Goal: Task Accomplishment & Management: Manage account settings

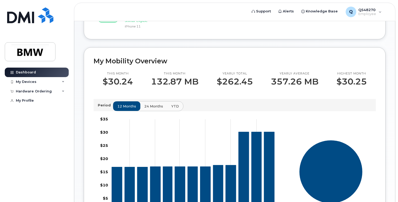
scroll to position [114, 0]
click at [155, 109] on span "24 months" at bounding box center [154, 106] width 19 height 5
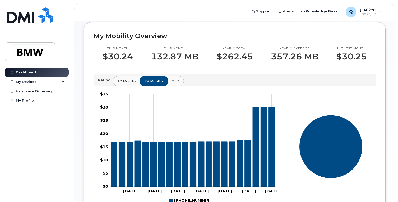
scroll to position [127, 0]
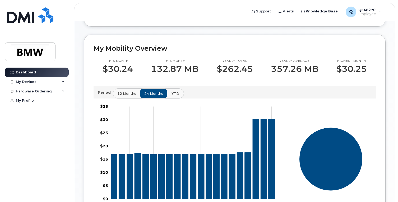
click at [173, 96] on span "YTD" at bounding box center [176, 93] width 8 height 5
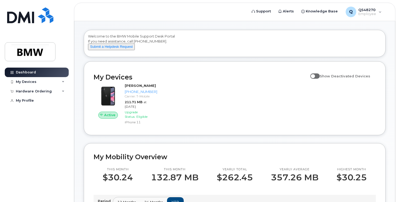
scroll to position [15, 0]
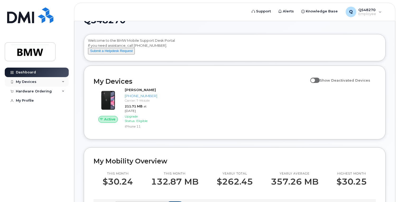
click at [45, 83] on div "My Devices" at bounding box center [37, 82] width 64 height 10
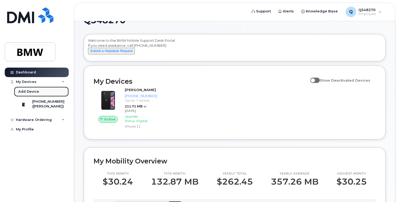
click at [45, 92] on link "Add Device" at bounding box center [41, 92] width 55 height 10
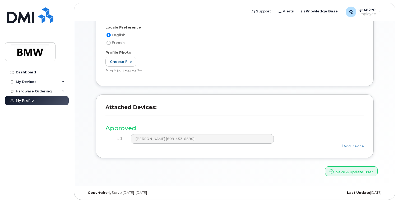
scroll to position [112, 0]
click at [349, 145] on link "Add Device" at bounding box center [352, 146] width 23 height 4
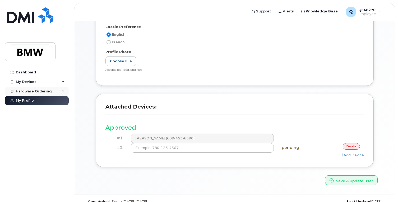
click at [30, 92] on div "Hardware Ordering" at bounding box center [34, 91] width 36 height 4
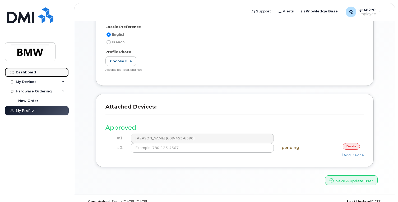
click at [22, 72] on div "Dashboard" at bounding box center [26, 72] width 20 height 4
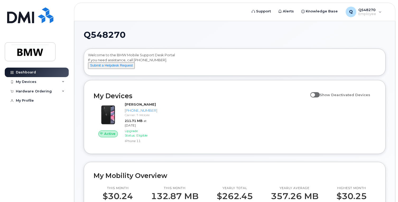
click at [324, 63] on div "Welcome to the BMW Mobile Support Desk Portal If you need assistance, call [PHO…" at bounding box center [234, 63] width 293 height 21
click at [319, 98] on span at bounding box center [315, 94] width 10 height 5
click at [315, 94] on input "Show Deactivated Devices" at bounding box center [312, 92] width 4 height 4
click at [319, 98] on span at bounding box center [315, 94] width 10 height 5
click at [315, 94] on input "Show Deactivated Devices" at bounding box center [312, 92] width 4 height 4
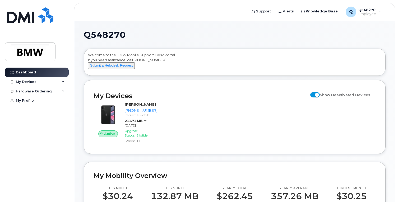
checkbox input "false"
